Goal: Complete application form

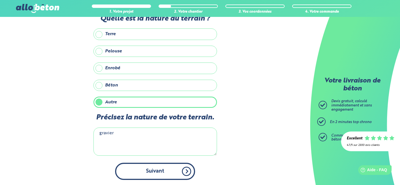
click at [165, 172] on button "Suivant" at bounding box center [155, 170] width 80 height 17
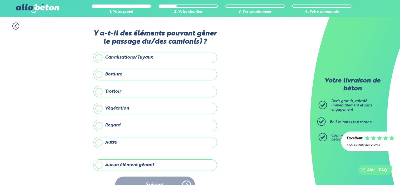
click at [99, 165] on label "Aucun élément gênant" at bounding box center [156, 164] width 124 height 11
click at [0, 0] on input "Aucun élément gênant" at bounding box center [0, 0] width 0 height 0
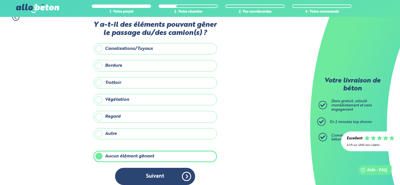
scroll to position [14, 0]
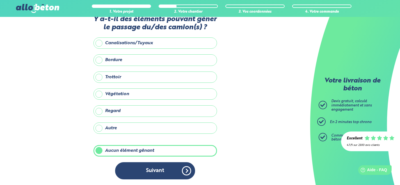
click at [142, 169] on button "Suivant" at bounding box center [155, 170] width 80 height 17
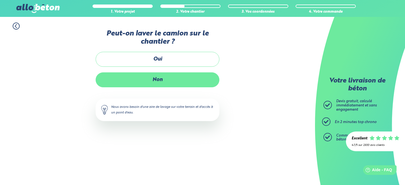
click at [126, 79] on label "Non" at bounding box center [158, 79] width 124 height 15
click at [0, 0] on input "Non" at bounding box center [0, 0] width 0 height 0
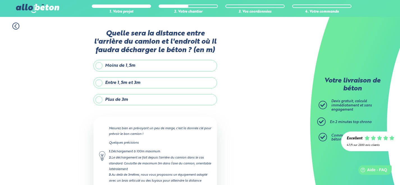
click at [100, 82] on label "Entre 1,5m et 3m" at bounding box center [156, 82] width 124 height 11
click at [0, 0] on input "Entre 1,5m et 3m" at bounding box center [0, 0] width 0 height 0
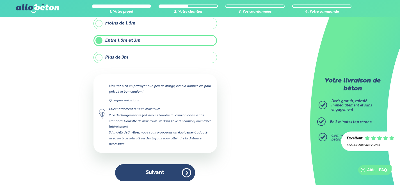
scroll to position [44, 0]
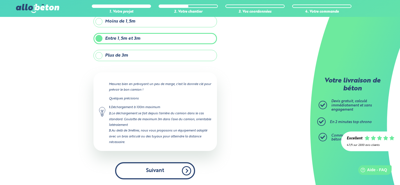
click at [159, 167] on button "Suivant" at bounding box center [155, 170] width 80 height 17
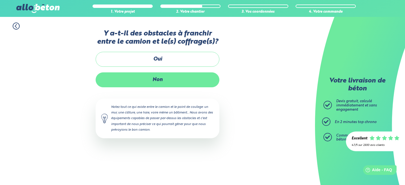
click at [126, 79] on label "Non" at bounding box center [158, 79] width 124 height 15
click at [0, 0] on input "Non" at bounding box center [0, 0] width 0 height 0
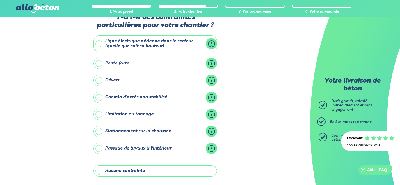
scroll to position [28, 0]
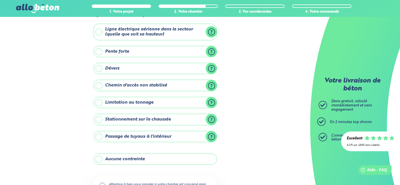
click at [101, 158] on label "Aucune contrainte" at bounding box center [156, 158] width 124 height 11
click at [0, 0] on input "Aucune contrainte" at bounding box center [0, 0] width 0 height 0
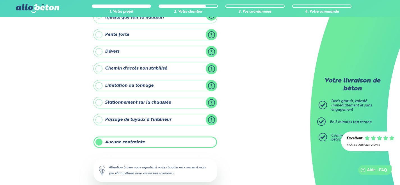
scroll to position [76, 0]
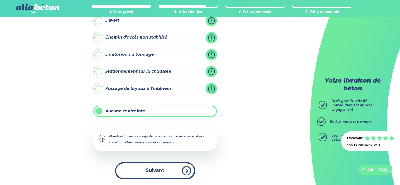
click at [148, 177] on button "Suivant" at bounding box center [155, 170] width 80 height 17
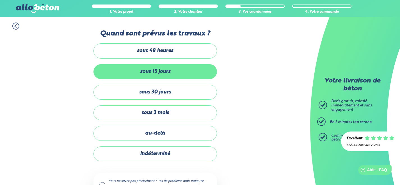
click at [112, 71] on label "sous 15 jours" at bounding box center [156, 71] width 124 height 15
click at [0, 0] on input "sous 15 jours" at bounding box center [0, 0] width 0 height 0
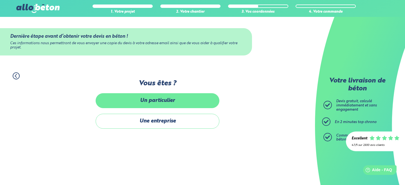
click at [112, 101] on label "Un particulier" at bounding box center [158, 100] width 124 height 15
click at [0, 0] on input "Un particulier" at bounding box center [0, 0] width 0 height 0
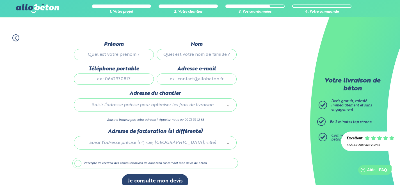
scroll to position [47, 0]
